Goal: Transaction & Acquisition: Purchase product/service

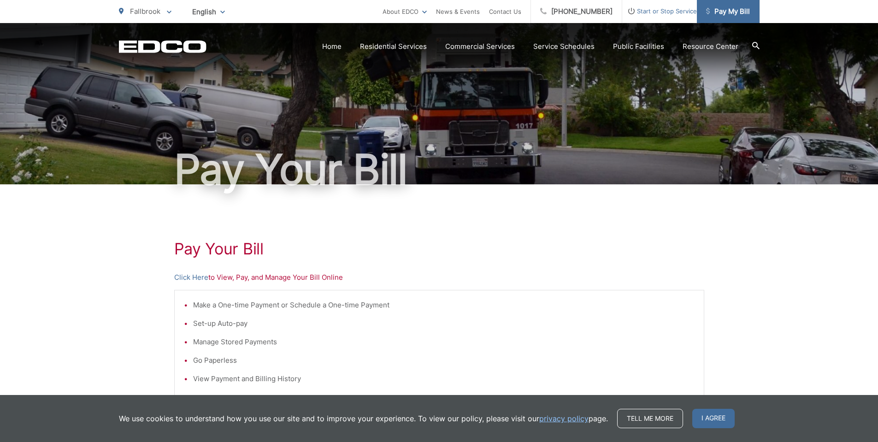
click at [727, 10] on span "Pay My Bill" at bounding box center [728, 11] width 44 height 11
click at [738, 9] on span "Pay My Bill" at bounding box center [728, 11] width 44 height 11
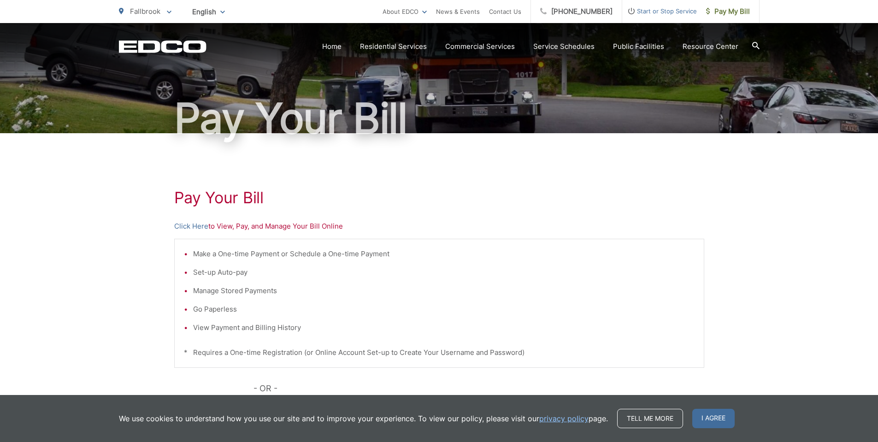
scroll to position [184, 0]
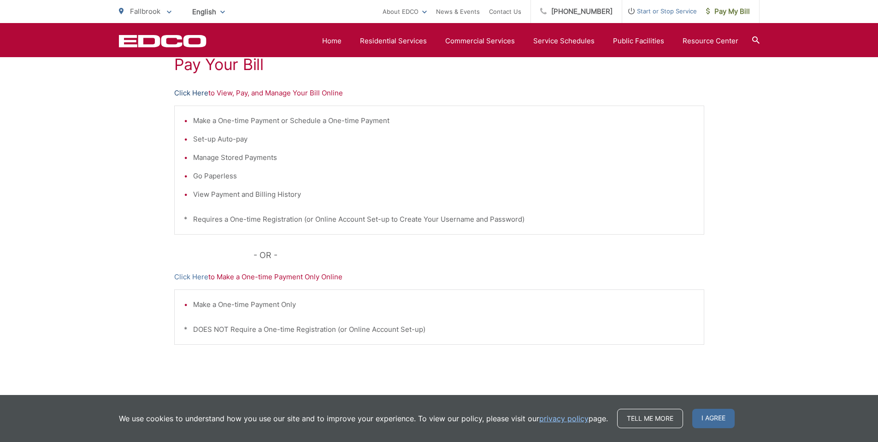
click at [193, 94] on link "Click Here" at bounding box center [191, 93] width 34 height 11
